Goal: Navigation & Orientation: Find specific page/section

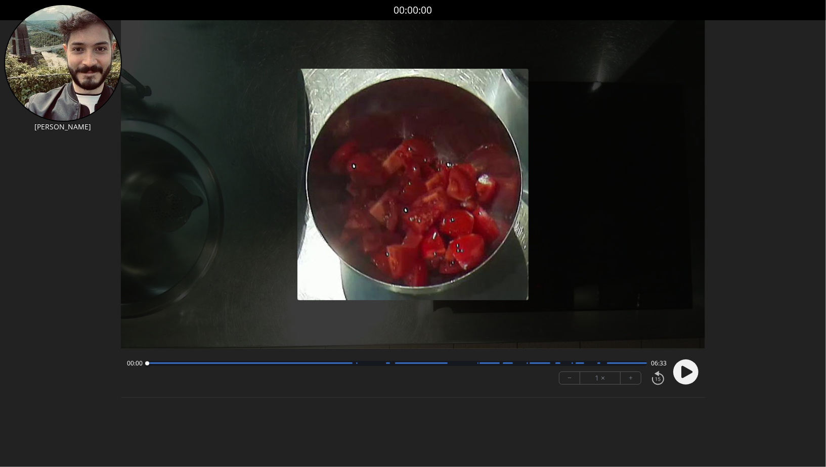
click at [678, 367] on circle at bounding box center [685, 372] width 25 height 25
click at [692, 373] on circle at bounding box center [685, 372] width 25 height 25
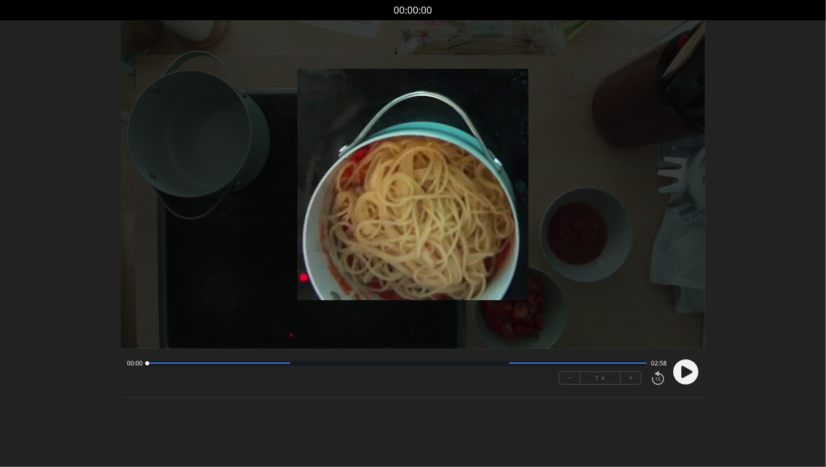
click at [684, 375] on icon at bounding box center [686, 372] width 11 height 12
click at [630, 384] on div "− 1 × +" at bounding box center [600, 378] width 82 height 13
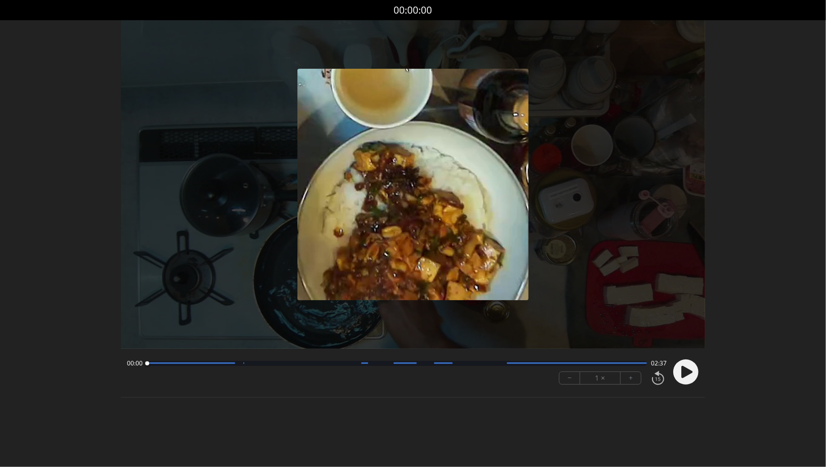
click at [682, 375] on icon at bounding box center [686, 372] width 11 height 12
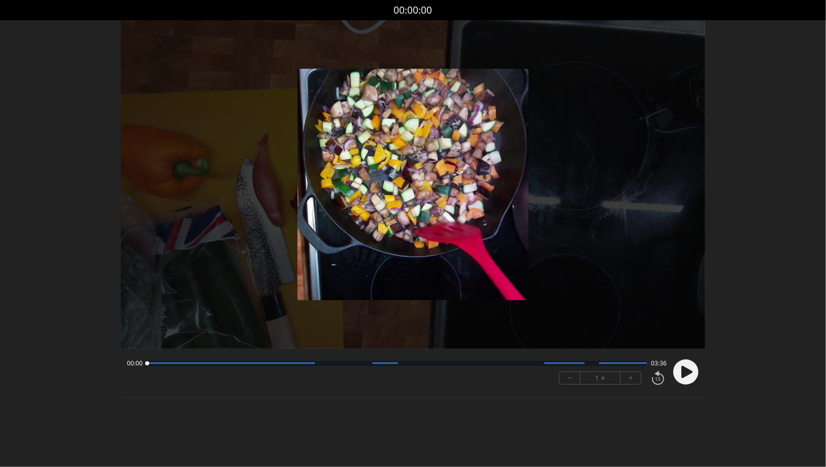
click at [687, 370] on icon at bounding box center [686, 372] width 11 height 12
